Goal: Transaction & Acquisition: Book appointment/travel/reservation

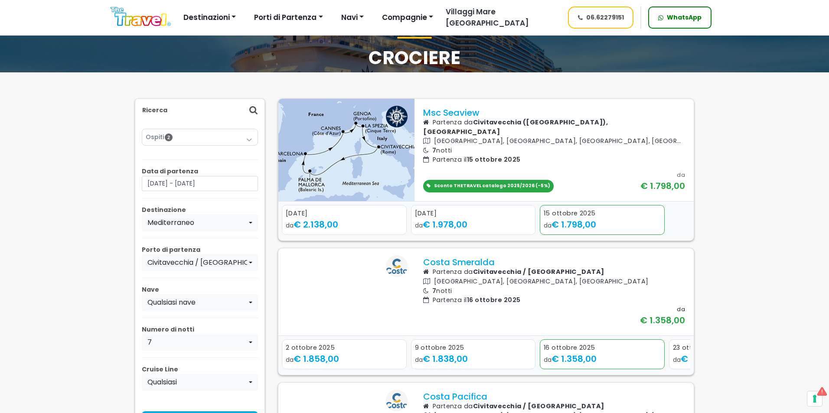
scroll to position [43, 0]
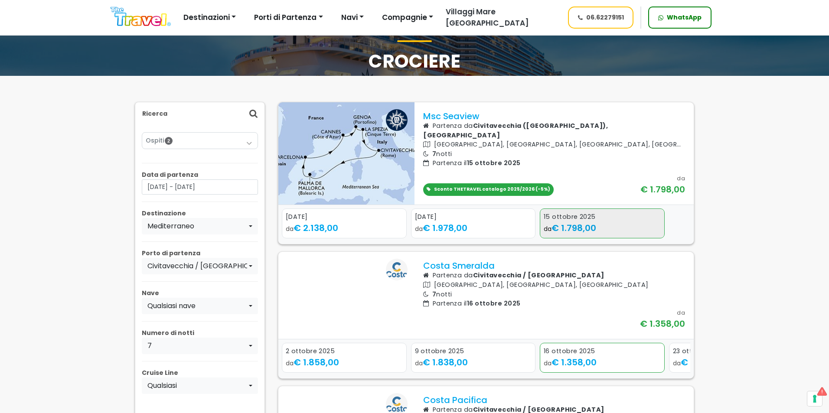
click at [646, 224] on div "da € 1.798,00" at bounding box center [602, 228] width 117 height 13
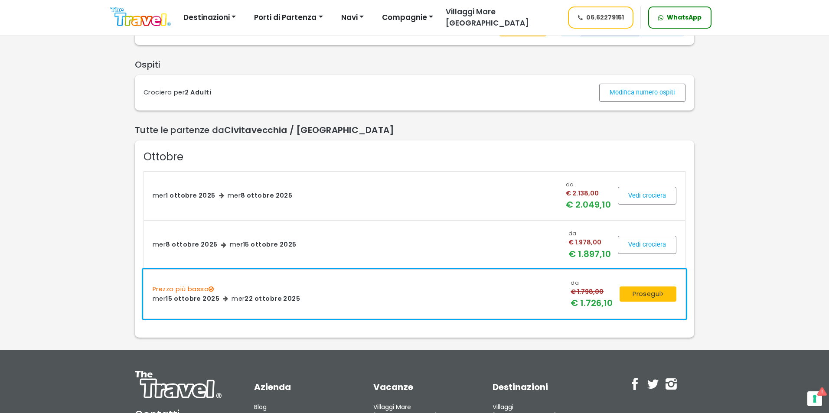
scroll to position [217, 0]
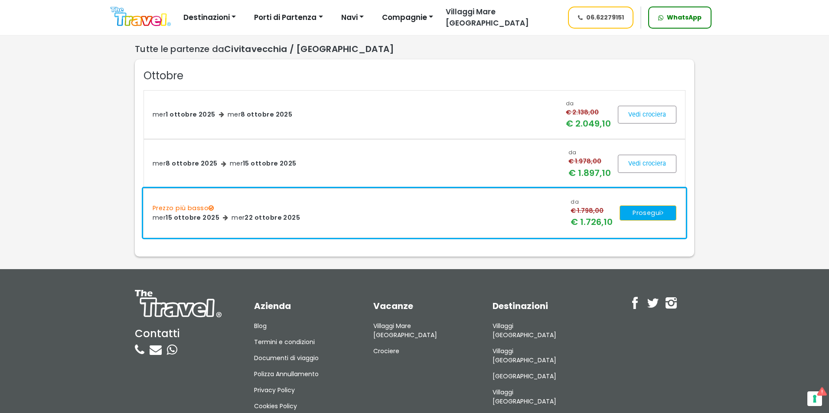
click at [640, 217] on button "Prosegui" at bounding box center [648, 214] width 57 height 16
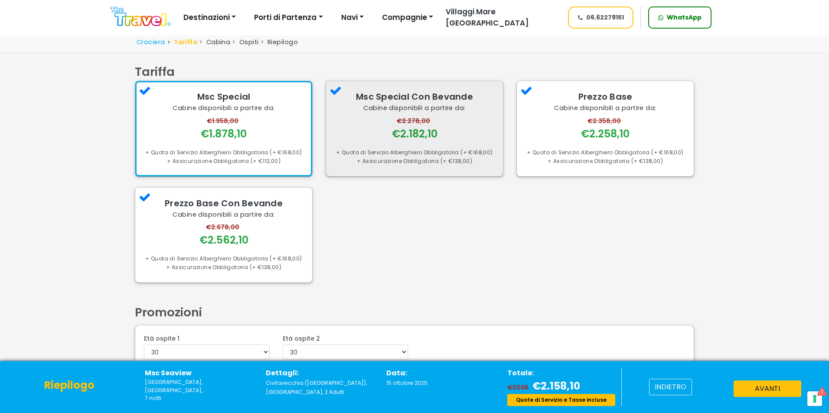
click at [463, 144] on div "Msc Special Con Bevande Cabine disponibili a partire da: €2.278,00 €2.182,10 + …" at bounding box center [414, 128] width 177 height 95
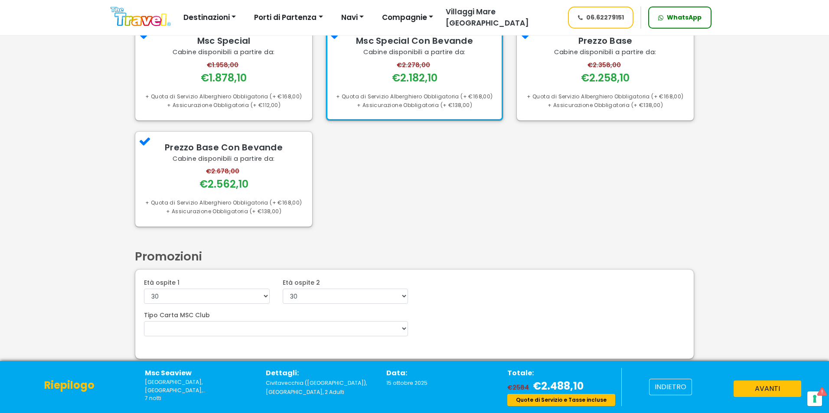
scroll to position [65, 0]
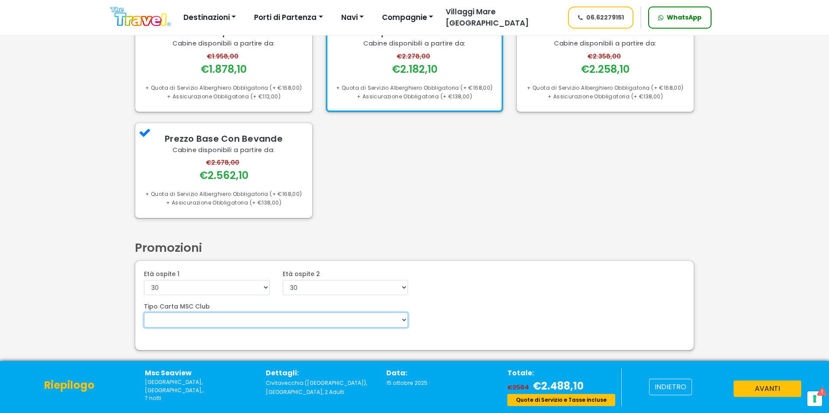
click at [224, 324] on select "Voyagers Club 5%" at bounding box center [276, 320] width 264 height 15
select select "MSCCLUB5"
click at [144, 313] on select "Voyagers Club 5%" at bounding box center [276, 320] width 264 height 15
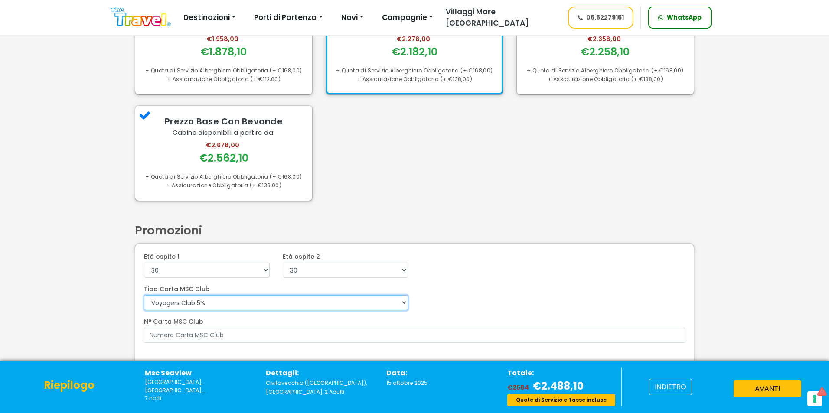
scroll to position [97, 0]
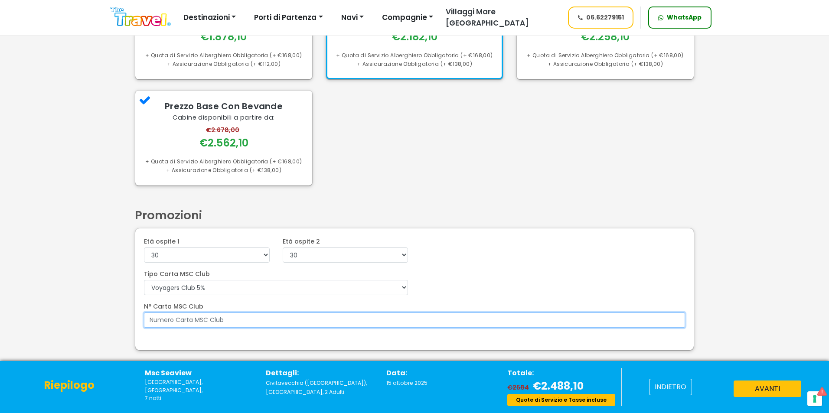
click at [199, 320] on input "N° Carta MSC Club" at bounding box center [414, 320] width 541 height 15
type input "a"
type input "4685972"
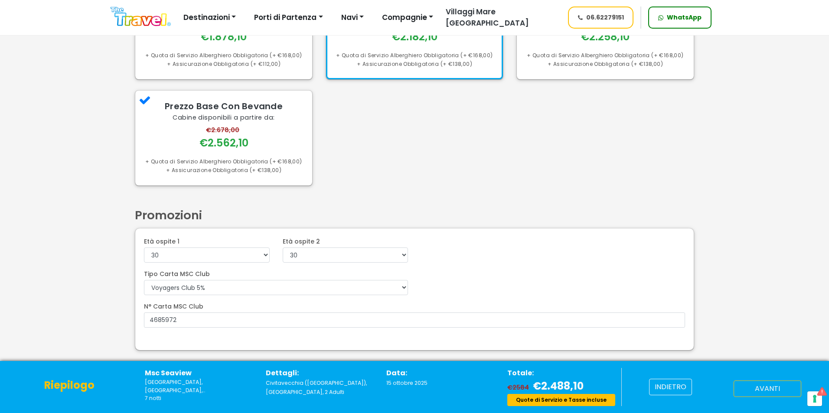
click at [757, 387] on button "avanti" at bounding box center [768, 389] width 68 height 16
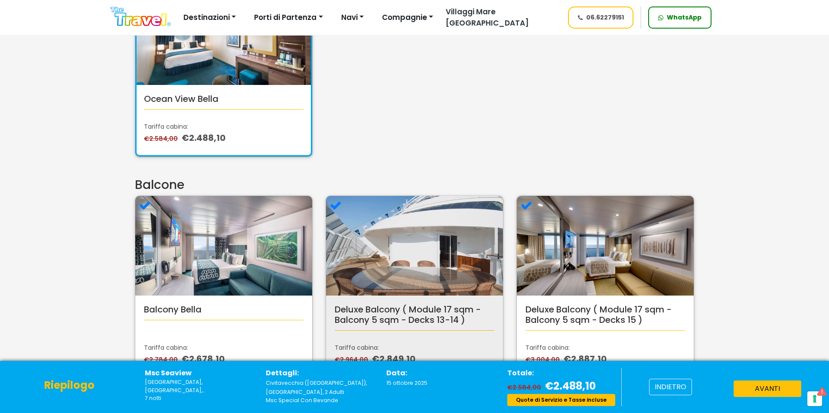
scroll to position [173, 0]
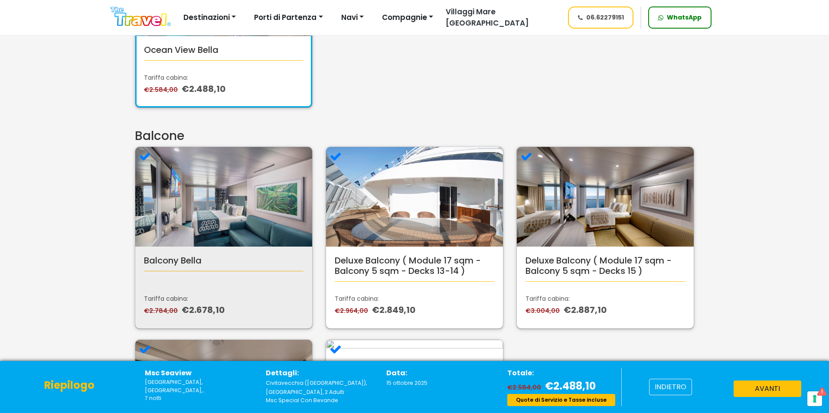
click at [248, 248] on div "Balcony Bella Tariffa cabina: €2.784,00 €2.678,10" at bounding box center [223, 288] width 177 height 82
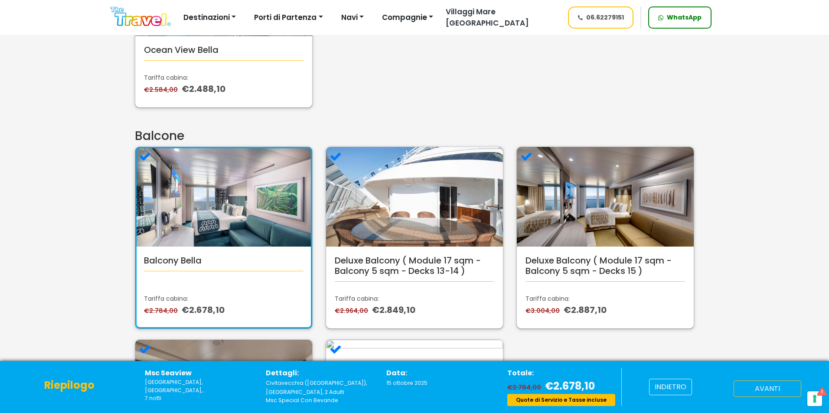
click at [761, 391] on button "avanti" at bounding box center [768, 389] width 68 height 16
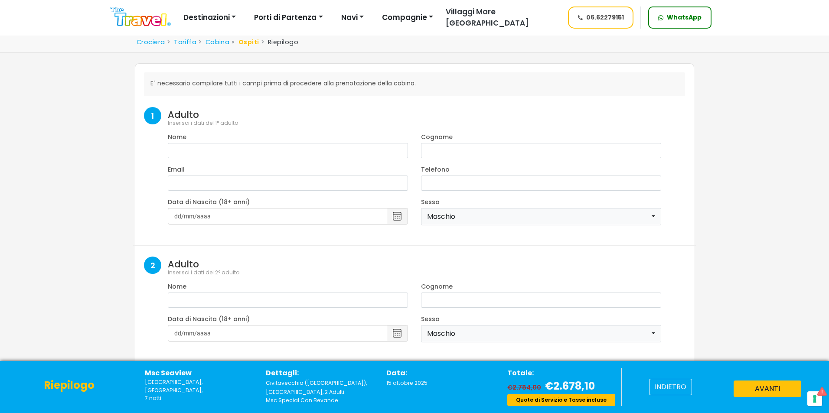
select select "8"
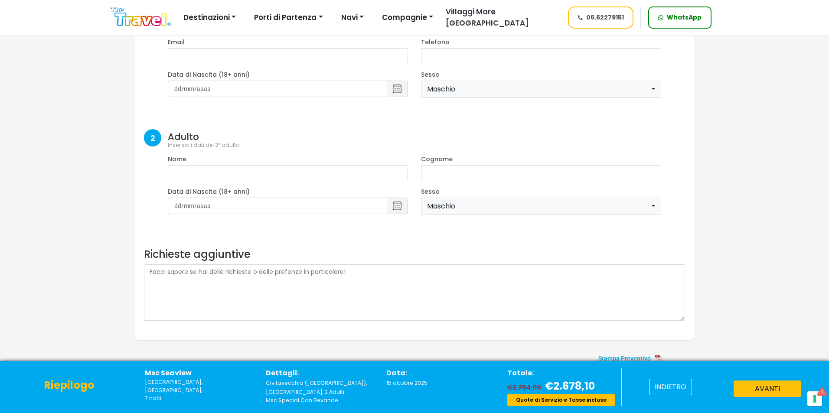
scroll to position [143, 0]
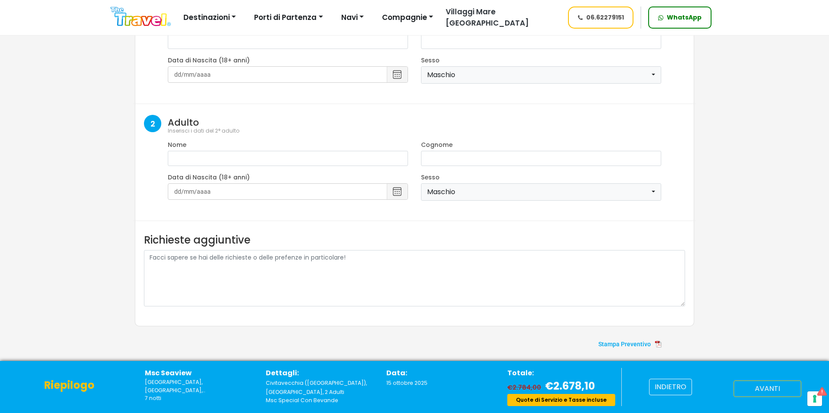
click at [758, 388] on button "avanti" at bounding box center [768, 389] width 68 height 16
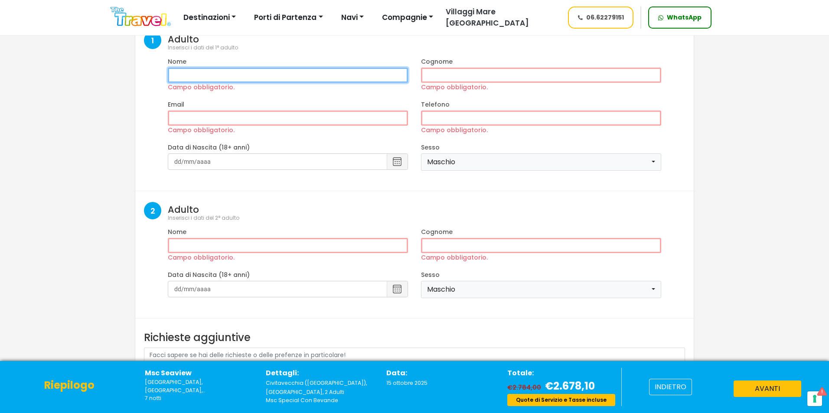
scroll to position [87, 0]
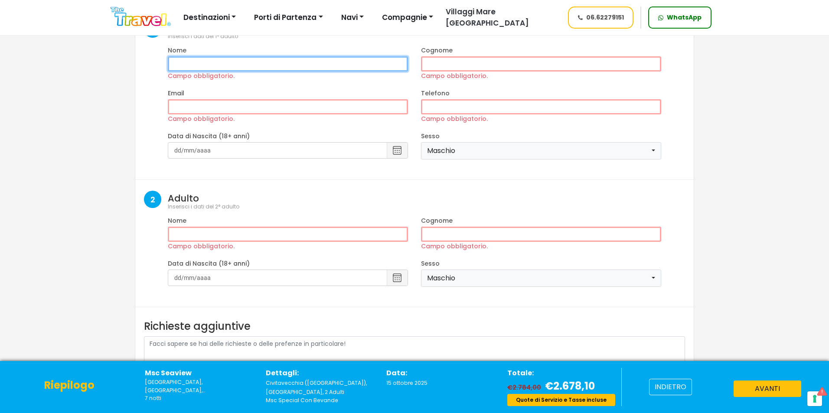
click at [202, 63] on input "Campo obbligatorio." at bounding box center [288, 63] width 240 height 15
type input "maria"
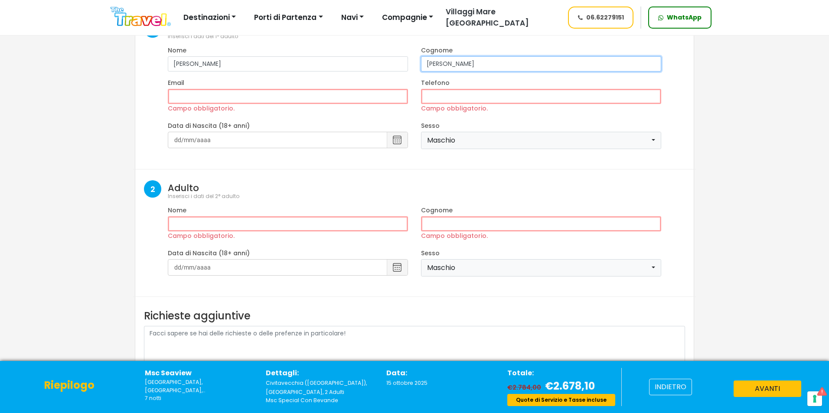
type input "cardillo"
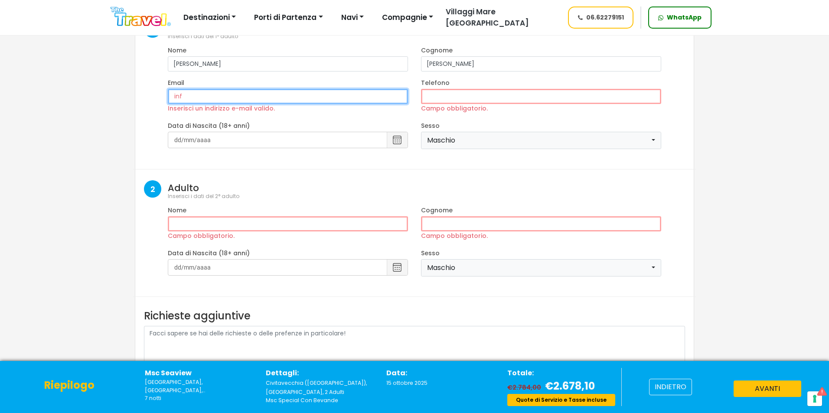
type input "[EMAIL_ADDRESS][DOMAIN_NAME]"
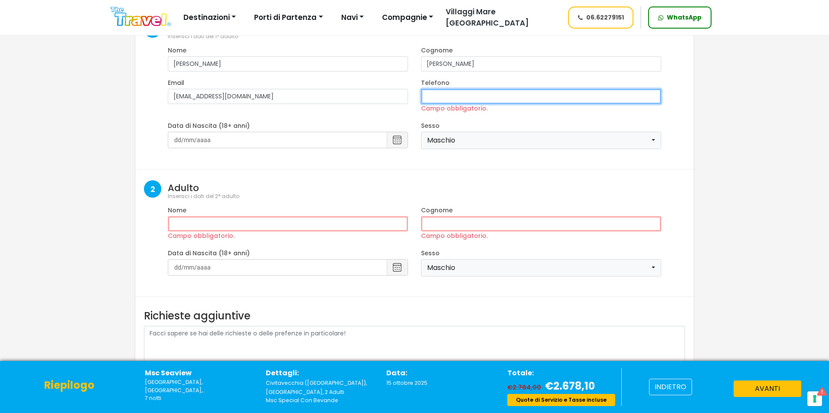
click at [444, 99] on input "Campo obbligatorio." at bounding box center [541, 96] width 240 height 15
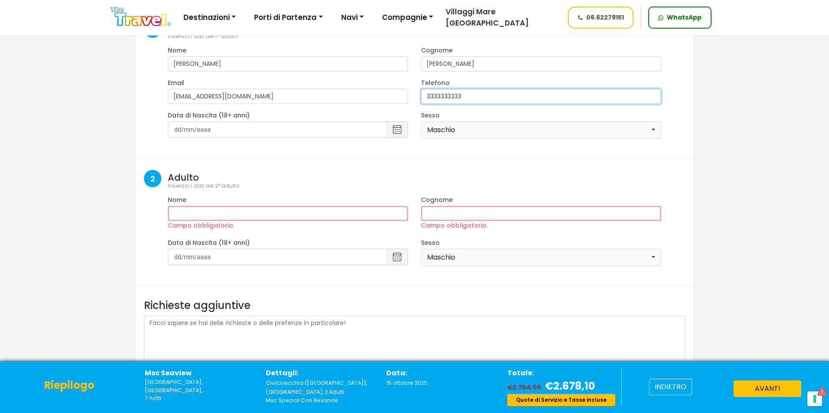
type input "3333333333"
click at [185, 134] on input at bounding box center [288, 129] width 240 height 16
select select "2007"
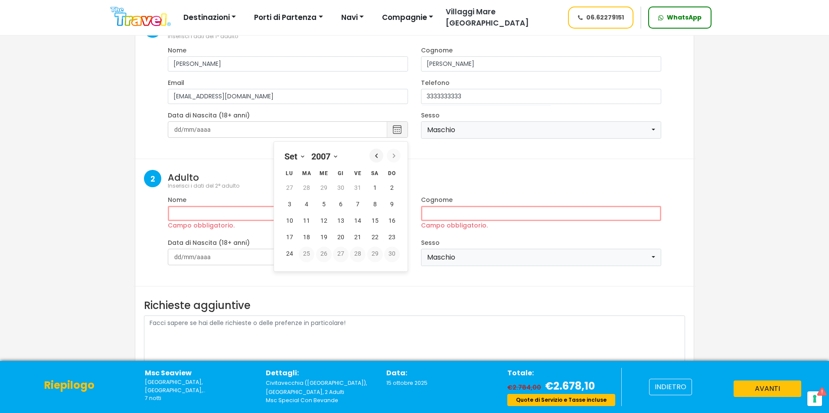
drag, startPoint x: 163, startPoint y: 120, endPoint x: 173, endPoint y: 124, distance: 10.6
click at [167, 122] on div "Data di Nascita (18+ anni) Settembre 2007 Gennaio Febbraio Marzo Aprile Maggio …" at bounding box center [287, 128] width 253 height 35
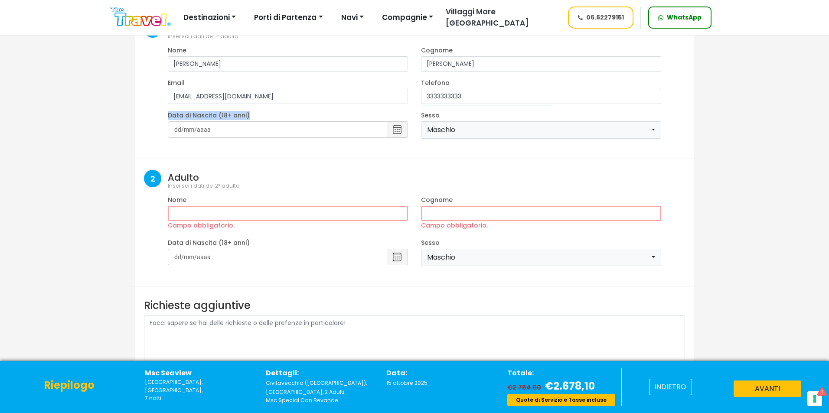
click at [178, 130] on input at bounding box center [288, 129] width 240 height 16
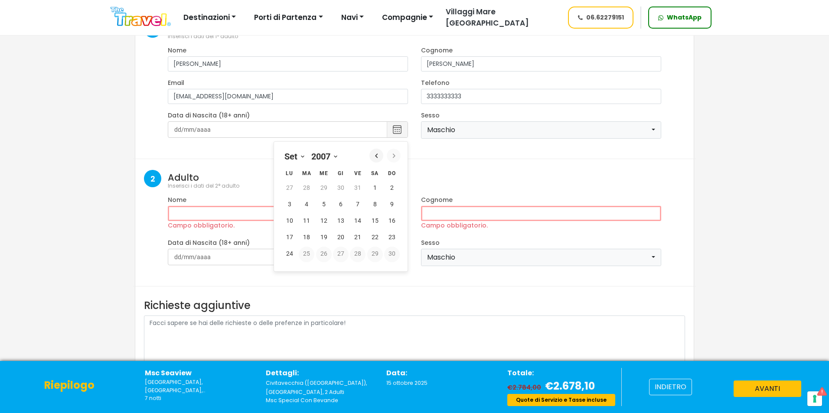
drag, startPoint x: 262, startPoint y: 151, endPoint x: 362, endPoint y: 153, distance: 100.6
click at [263, 151] on div "Settembre 2007 Gennaio Febbraio Marzo Aprile Maggio Giugno Luglio Agosto Settem…" at bounding box center [288, 205] width 240 height 134
click at [195, 127] on input at bounding box center [288, 129] width 240 height 16
click at [372, 157] on icon "button" at bounding box center [376, 155] width 9 height 9
click at [379, 157] on icon "button" at bounding box center [376, 155] width 9 height 9
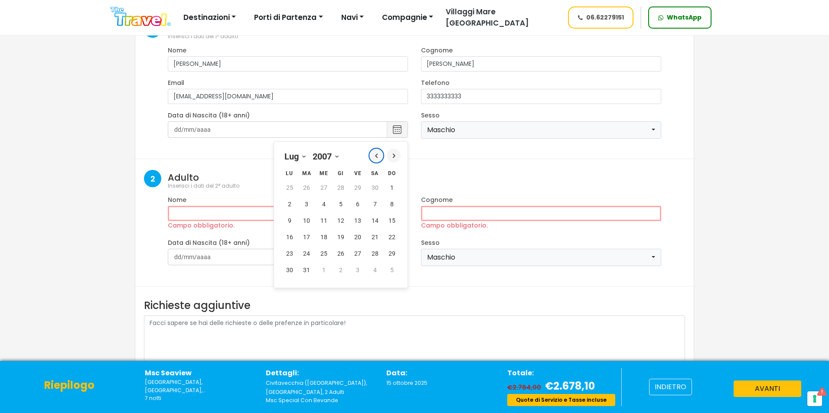
click at [379, 157] on icon "button" at bounding box center [376, 155] width 9 height 9
select select "4"
drag, startPoint x: 337, startPoint y: 154, endPoint x: 341, endPoint y: 157, distance: 5.2
click at [337, 154] on select "1900 1901 1902 1903 1904 1905 1906 1907 1908 1909 1910 1911 1912 1913 1914 1915…" at bounding box center [328, 156] width 33 height 11
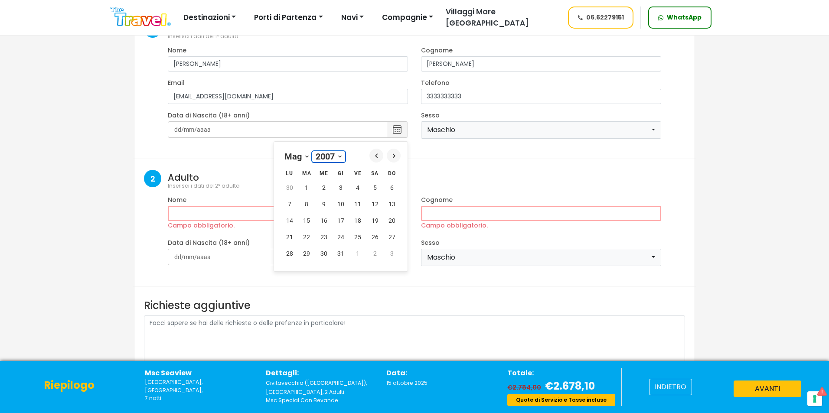
select select "1994"
click at [312, 152] on select "1900 1901 1902 1903 1904 1905 1906 1907 1908 1909 1910 1911 1912 1913 1914 1915…" at bounding box center [328, 156] width 33 height 11
click at [334, 223] on button "12 12 maggio" at bounding box center [341, 221] width 16 height 16
type input "12/5/1994"
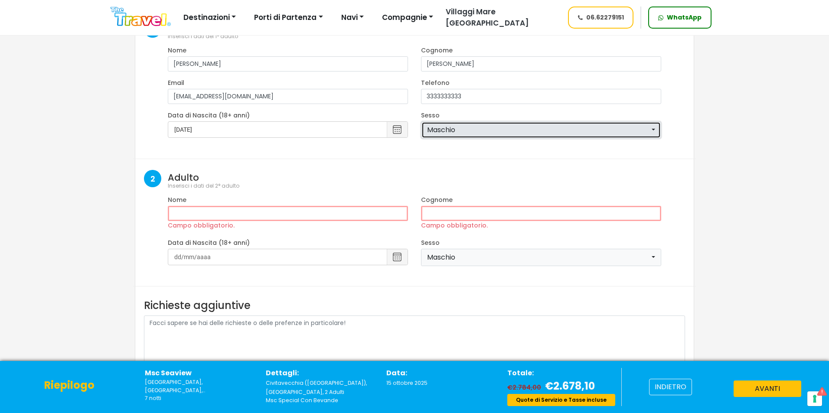
click at [540, 127] on div "Maschio" at bounding box center [538, 130] width 223 height 10
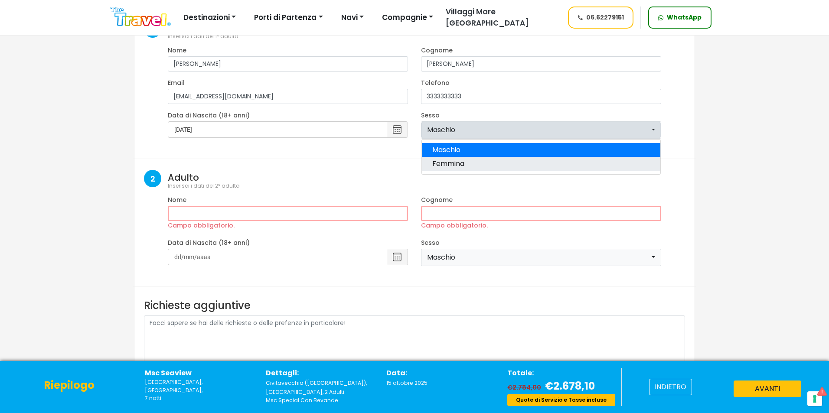
click at [446, 166] on span "Femmina" at bounding box center [448, 164] width 32 height 10
select select "1"
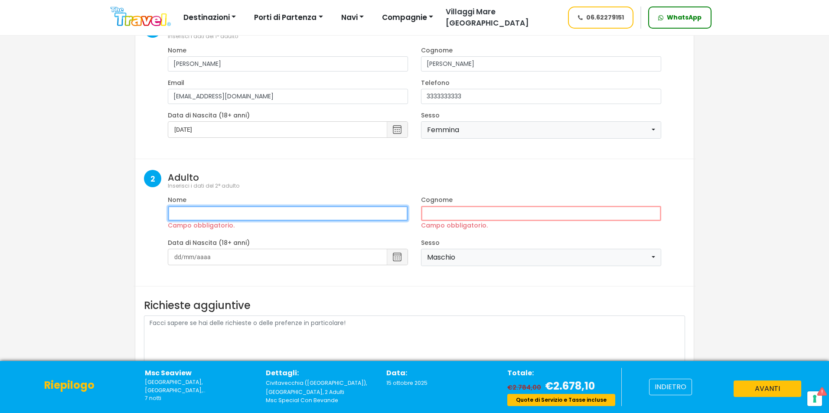
click at [180, 215] on input "Campo obbligatorio." at bounding box center [288, 213] width 240 height 15
type input "mario"
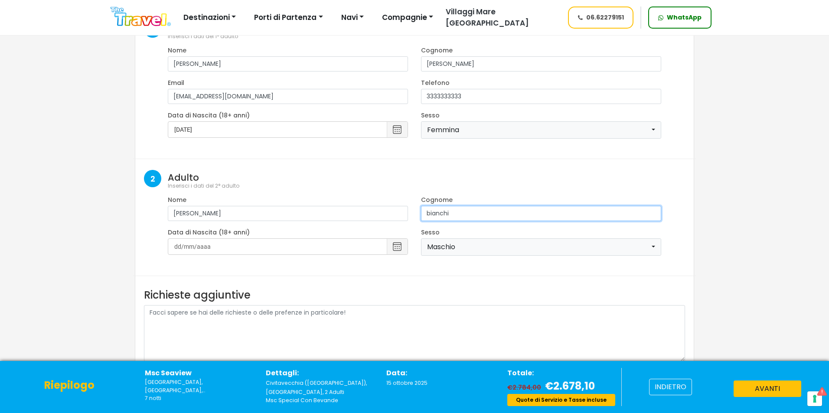
type input "bianchi"
click at [245, 244] on input at bounding box center [288, 246] width 240 height 16
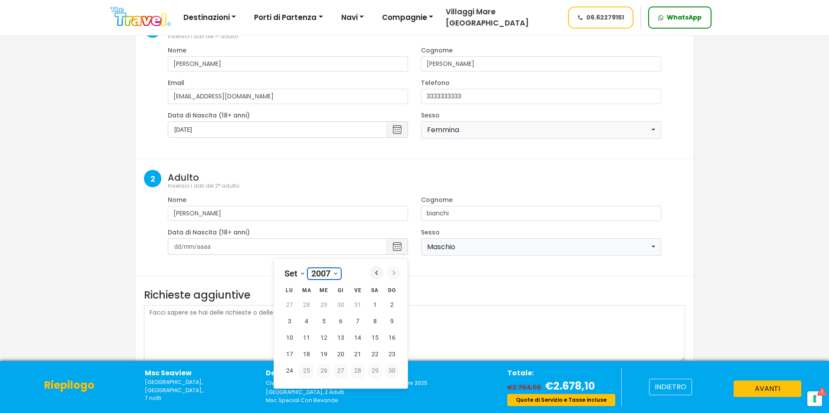
click at [337, 272] on select "1900 1901 1902 1903 1904 1905 1906 1907 1908 1909 1910 1911 1912 1913 1914 1915…" at bounding box center [324, 273] width 33 height 11
select select "1998"
click at [308, 269] on select "1900 1901 1902 1903 1904 1905 1906 1907 1908 1909 1910 1911 1912 1913 1914 1915…" at bounding box center [324, 273] width 33 height 11
click at [318, 316] on td "9 9 settembre" at bounding box center [323, 322] width 17 height 16
click at [324, 323] on button "9 9 settembre" at bounding box center [324, 322] width 16 height 16
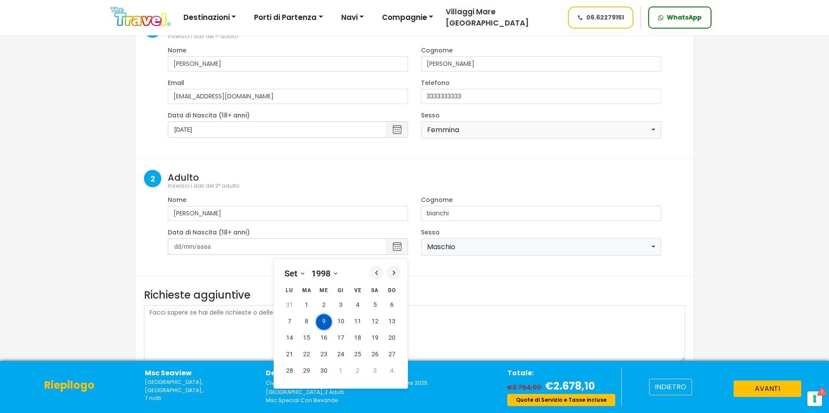
type input "9/9/1998"
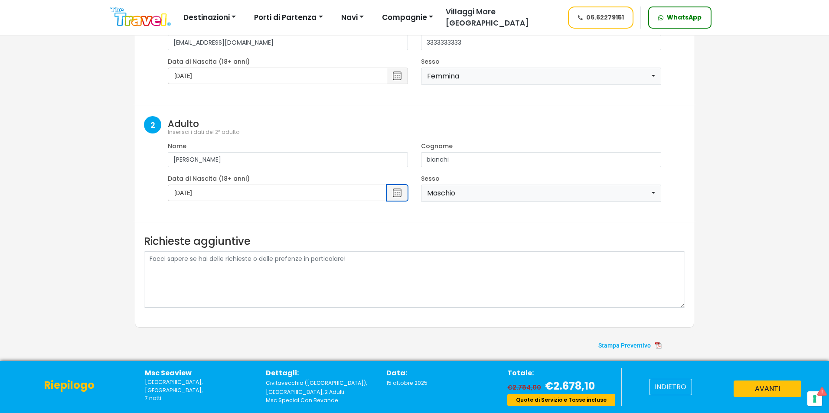
scroll to position [143, 0]
click at [648, 346] on span at bounding box center [629, 344] width 130 height 21
click at [761, 388] on button "avanti" at bounding box center [768, 389] width 68 height 16
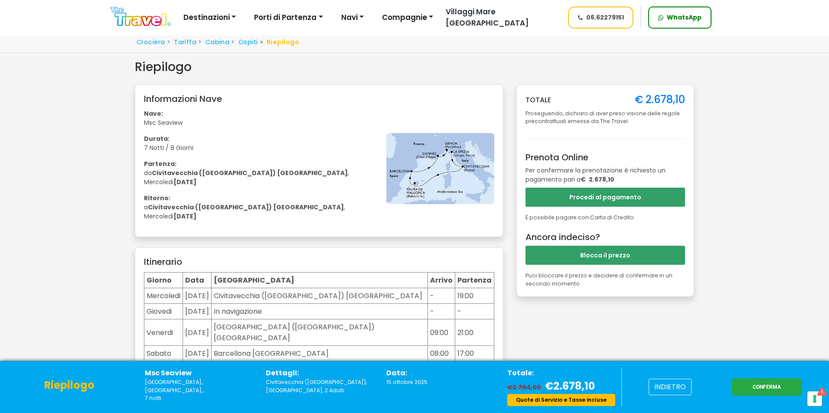
click at [612, 256] on button "Blocca il prezzo" at bounding box center [606, 255] width 160 height 19
